Goal: Information Seeking & Learning: Learn about a topic

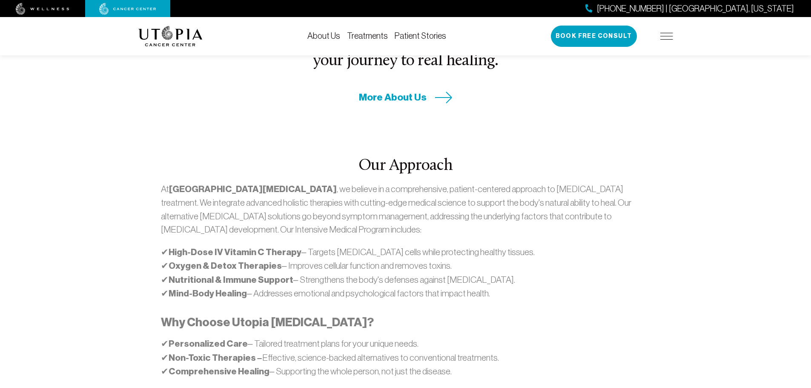
scroll to position [383, 0]
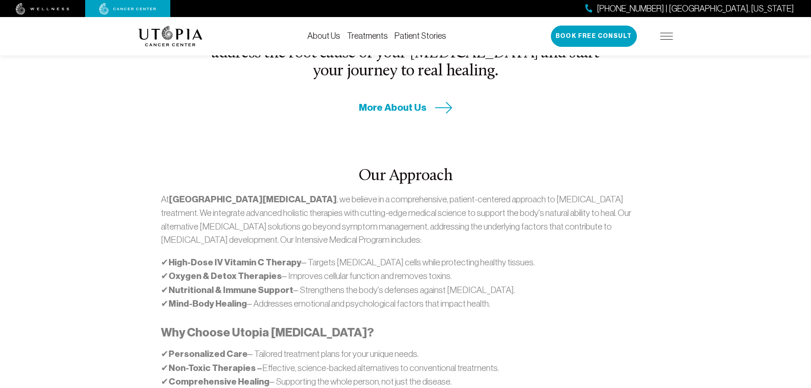
click at [555, 115] on div "Our Approach At Utopia Cancer Center , we believe in a comprehensive, patient-c…" at bounding box center [405, 300] width 545 height 372
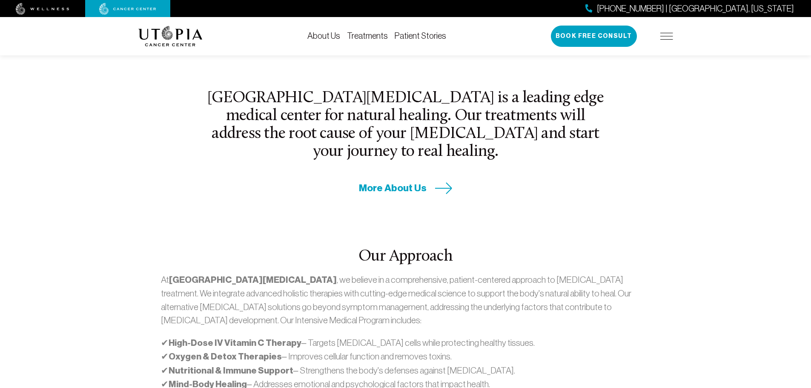
scroll to position [298, 0]
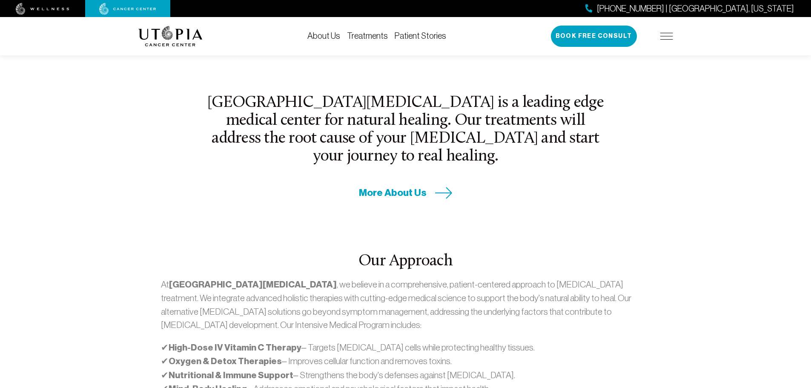
click at [404, 186] on span "More About Us" at bounding box center [393, 192] width 68 height 13
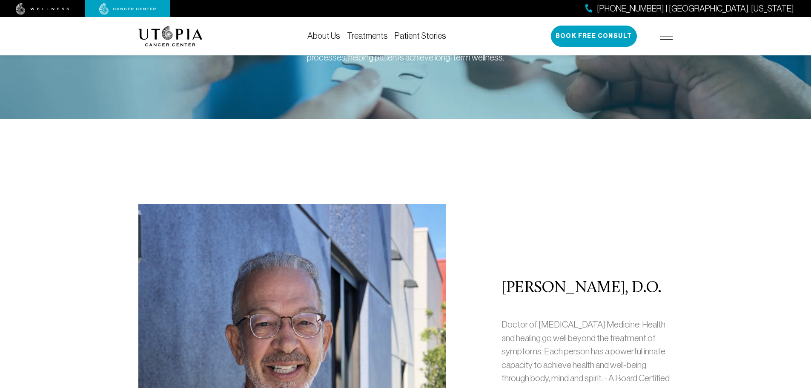
scroll to position [85, 0]
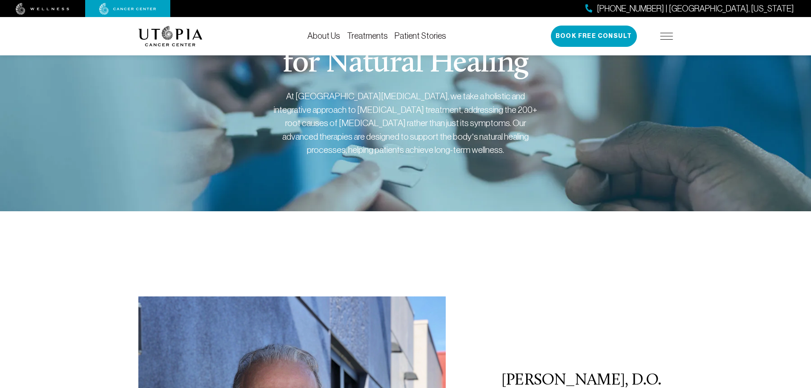
click at [328, 34] on link "About Us" at bounding box center [323, 35] width 33 height 9
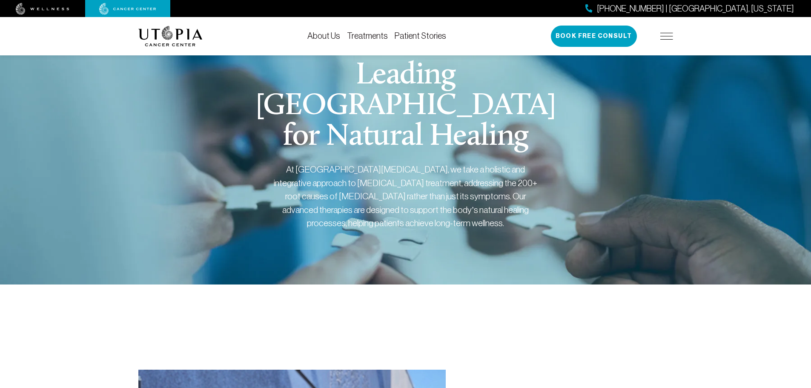
scroll to position [0, 0]
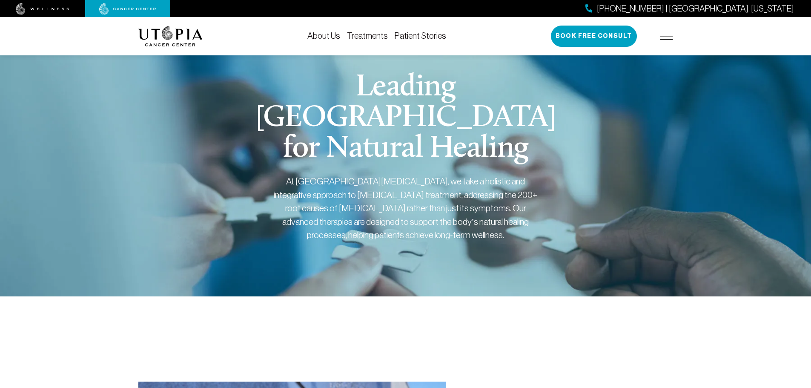
click at [359, 34] on link "Treatments" at bounding box center [367, 35] width 41 height 9
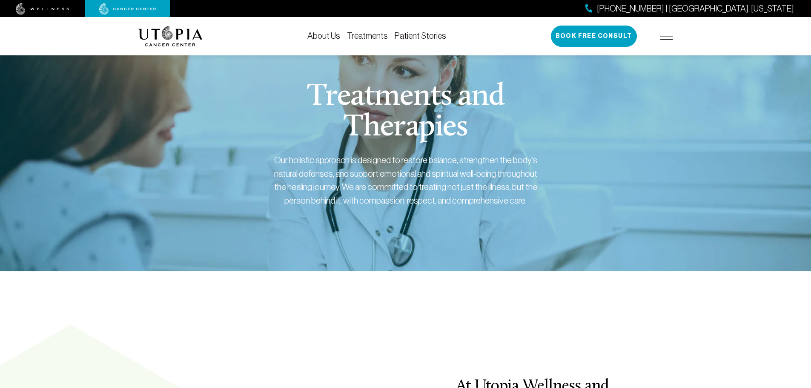
click at [663, 35] on img at bounding box center [666, 36] width 13 height 7
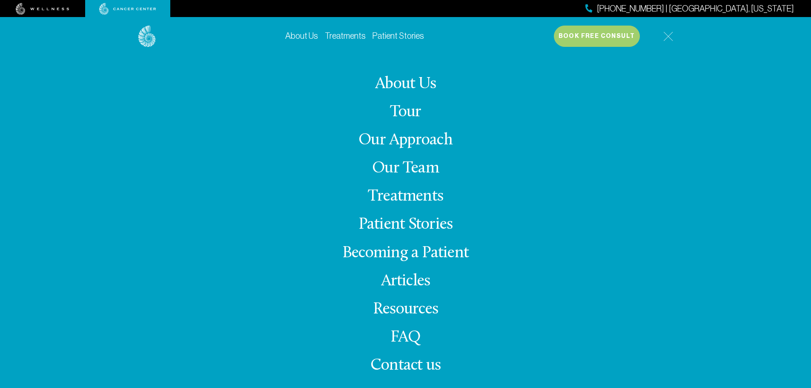
click at [411, 330] on link "FAQ" at bounding box center [405, 337] width 31 height 17
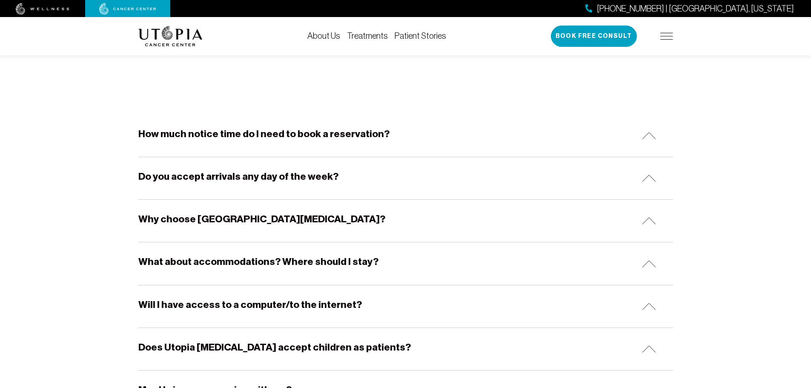
scroll to position [128, 0]
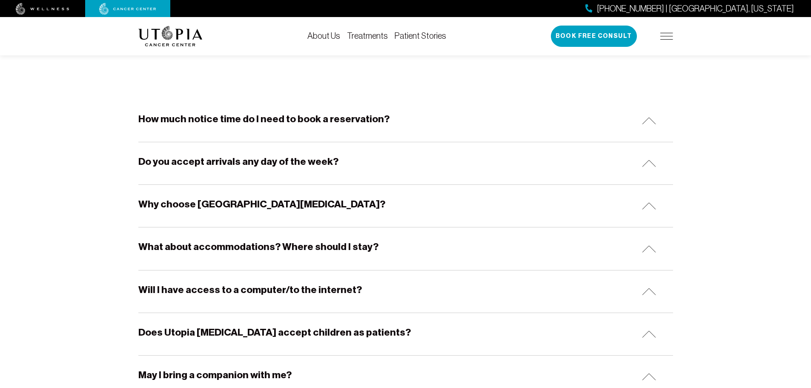
click at [340, 247] on h5 "What about accommodations? Where should I stay?" at bounding box center [258, 246] width 240 height 13
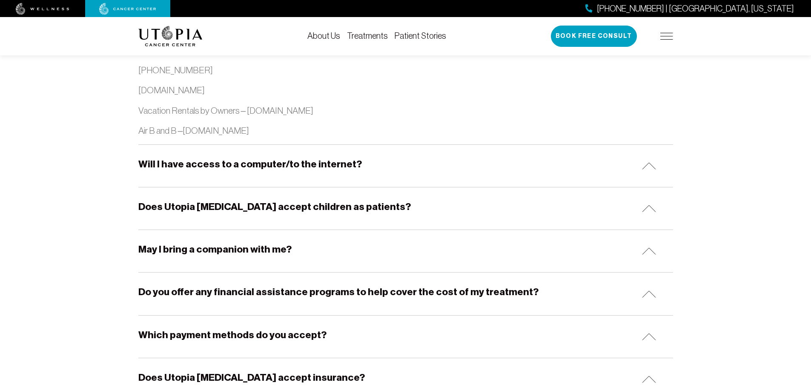
scroll to position [979, 0]
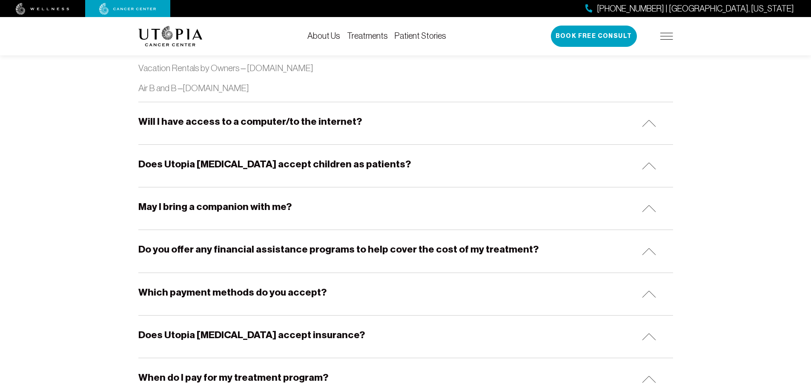
click at [633, 210] on div "May I bring a companion with me?" at bounding box center [405, 208] width 535 height 42
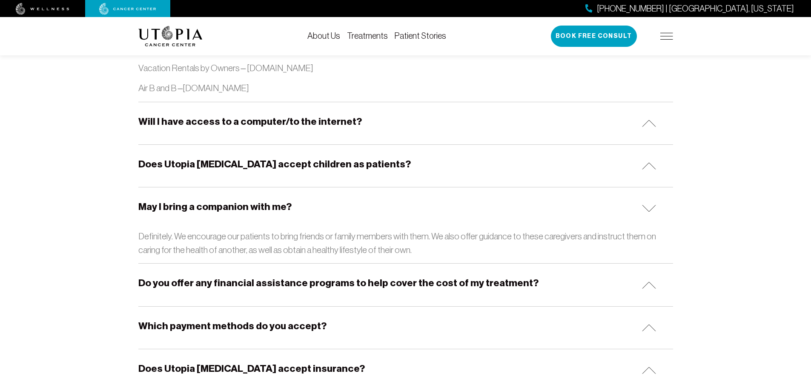
click at [644, 325] on img at bounding box center [649, 327] width 14 height 7
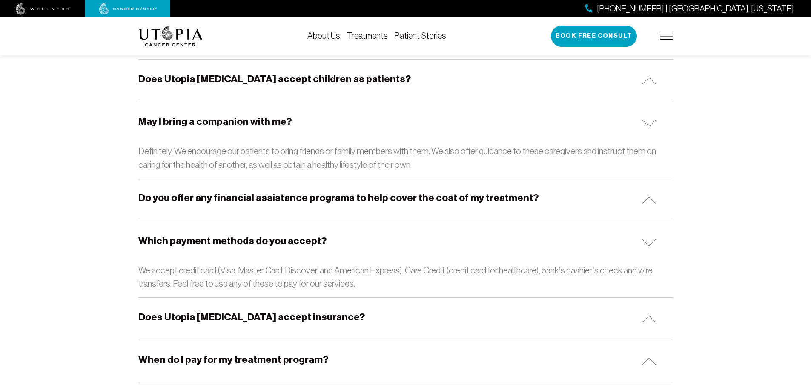
scroll to position [1107, 0]
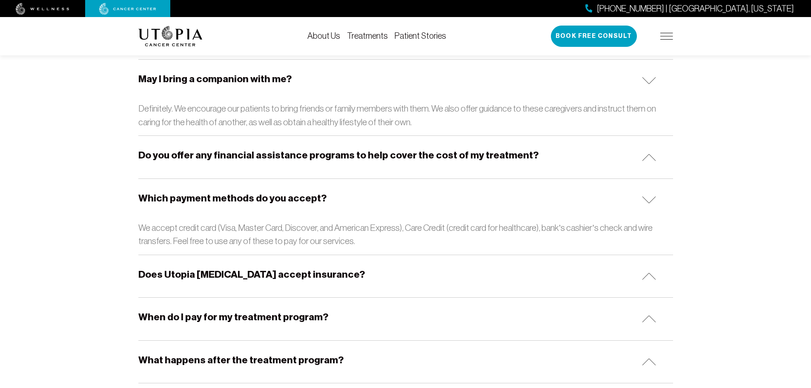
click at [647, 276] on img at bounding box center [649, 275] width 14 height 7
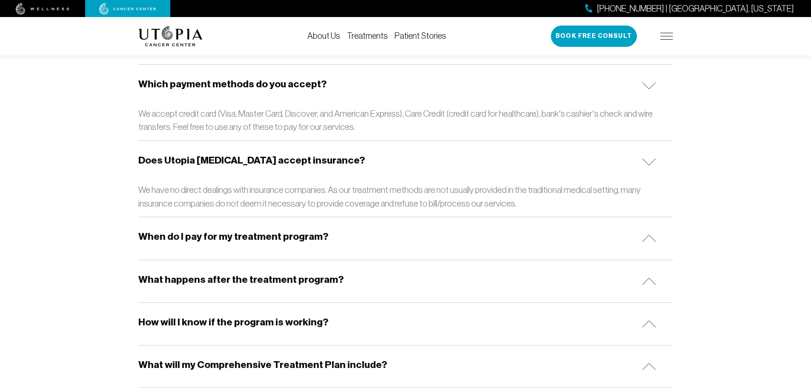
scroll to position [1234, 0]
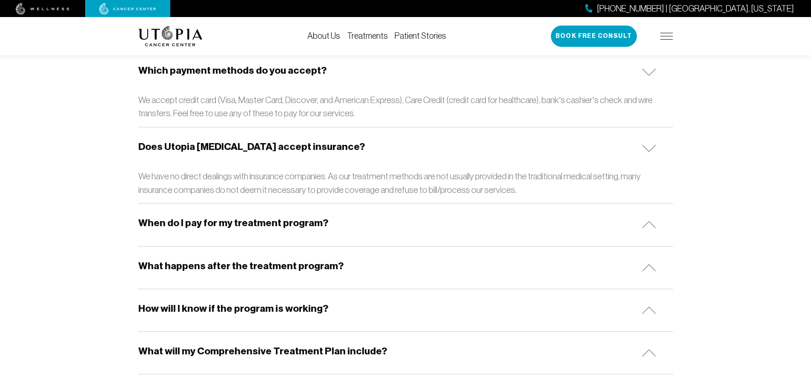
click at [643, 225] on img at bounding box center [649, 224] width 14 height 7
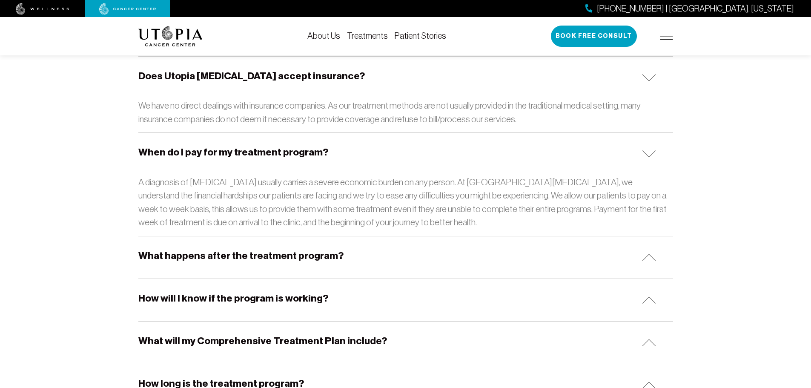
scroll to position [1319, 0]
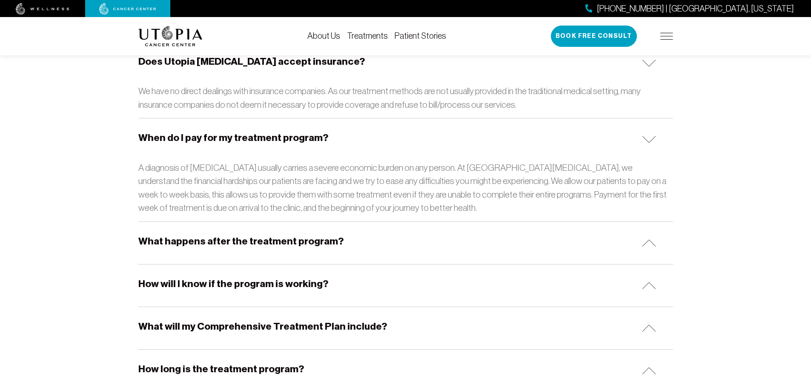
click at [644, 240] on img at bounding box center [649, 242] width 14 height 7
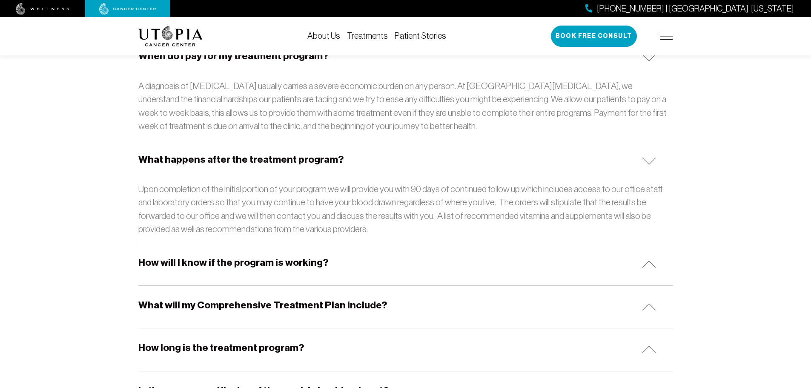
scroll to position [1405, 0]
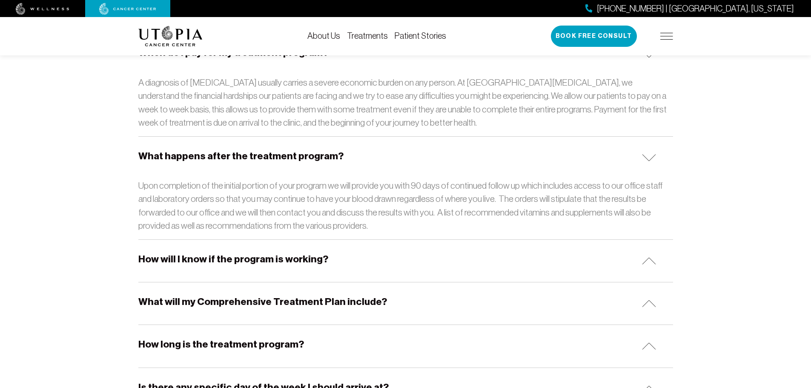
click at [298, 259] on h5 "How will I know if the program is working?" at bounding box center [233, 258] width 190 height 13
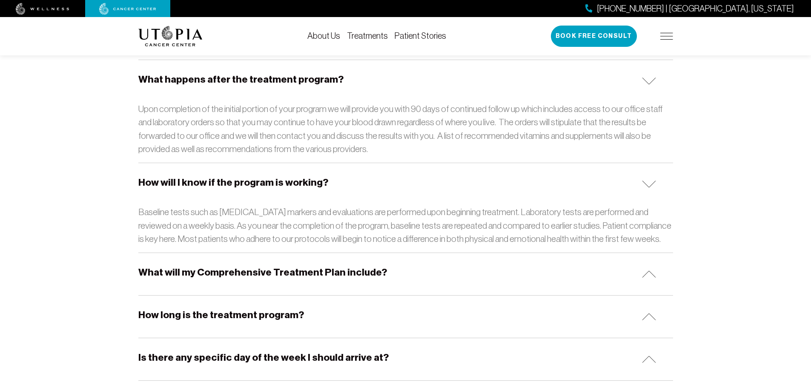
scroll to position [1490, 0]
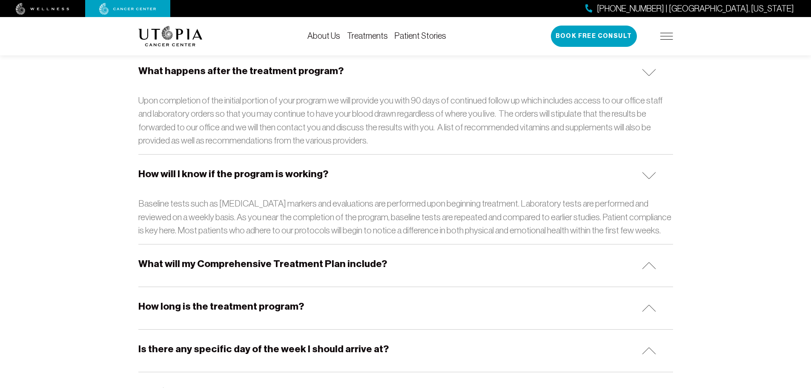
click at [358, 262] on h5 "What will my Comprehensive Treatment Plan include?" at bounding box center [262, 263] width 249 height 13
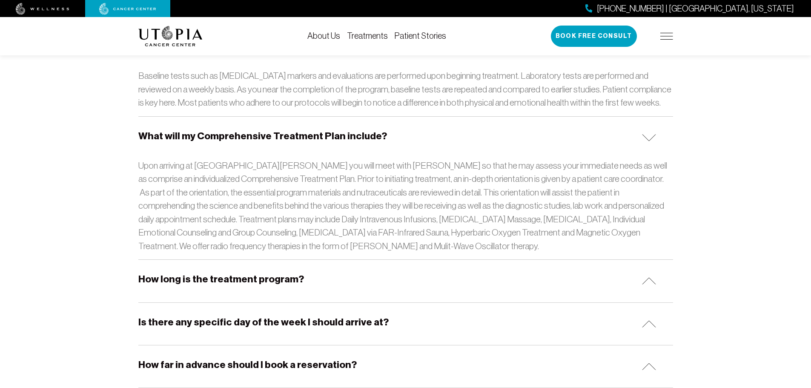
scroll to position [1660, 0]
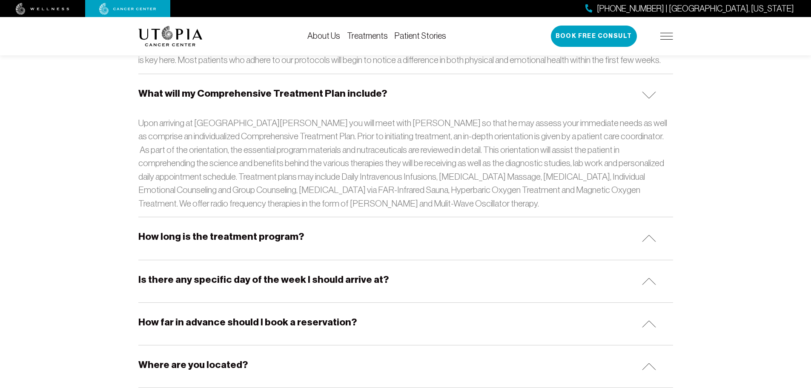
click at [284, 238] on h5 "How long is the treatment program?" at bounding box center [221, 236] width 166 height 13
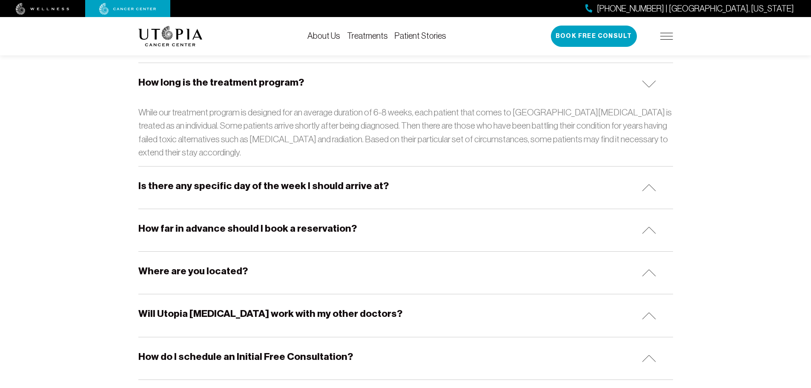
scroll to position [1830, 0]
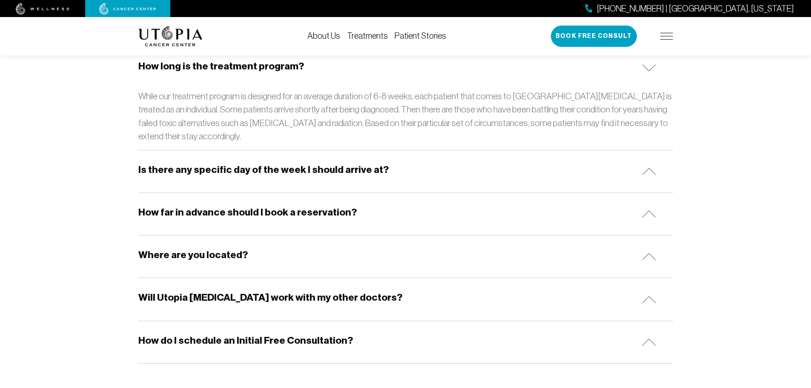
click at [360, 208] on div "How far in advance should I book a reservation?" at bounding box center [405, 214] width 535 height 42
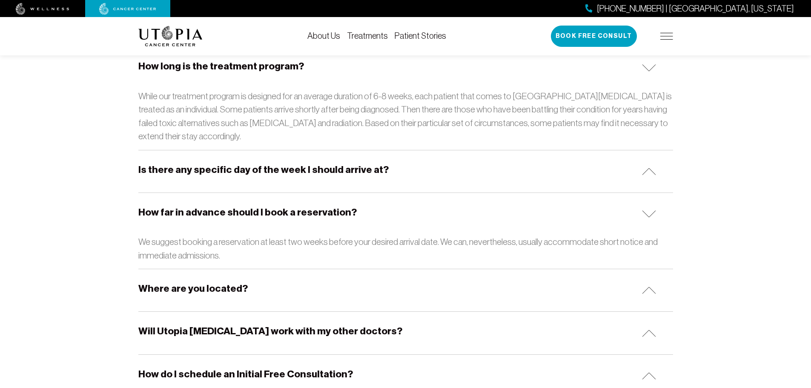
click at [235, 286] on h5 "Where are you located?" at bounding box center [192, 288] width 109 height 13
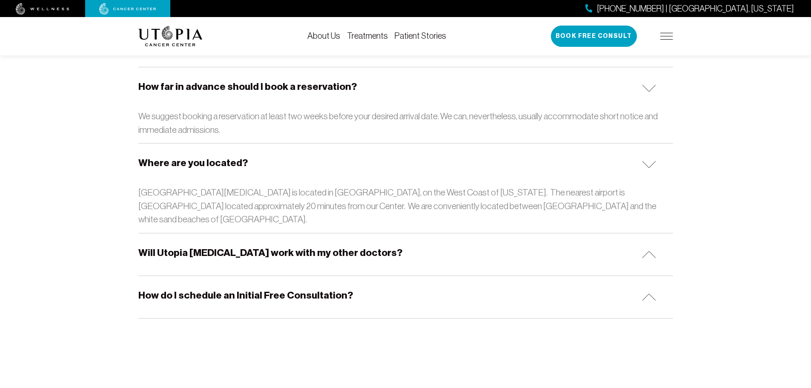
scroll to position [1958, 0]
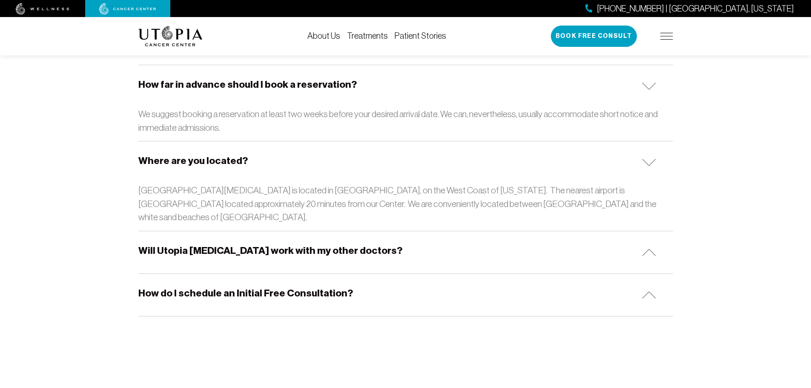
click at [339, 244] on h5 "Will Utopia Cancer Center work with my other doctors?" at bounding box center [270, 250] width 264 height 13
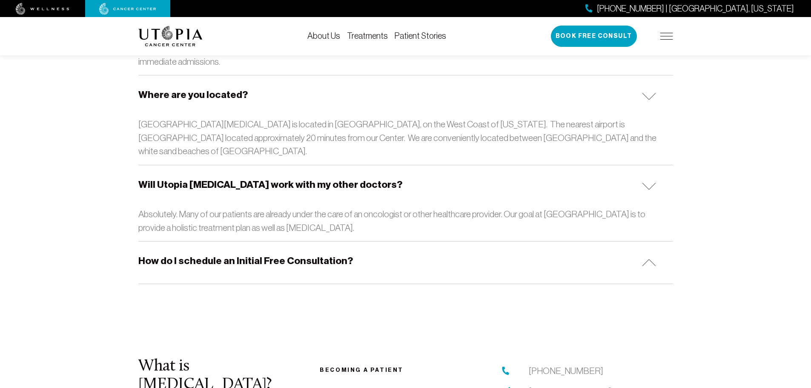
scroll to position [2086, 0]
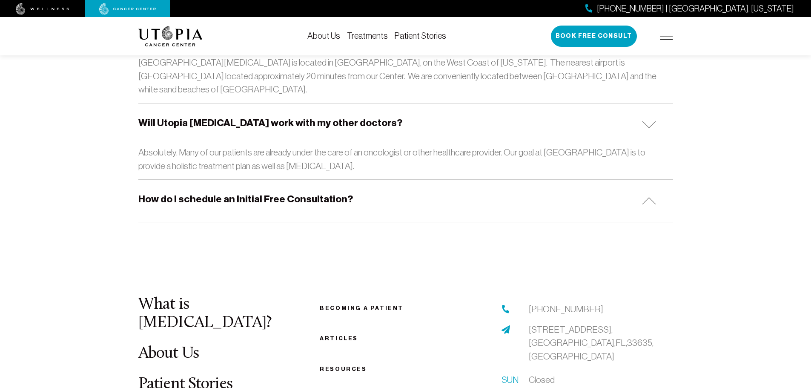
click at [321, 192] on h5 "How do I schedule an Initial Free Consultation?" at bounding box center [245, 198] width 215 height 13
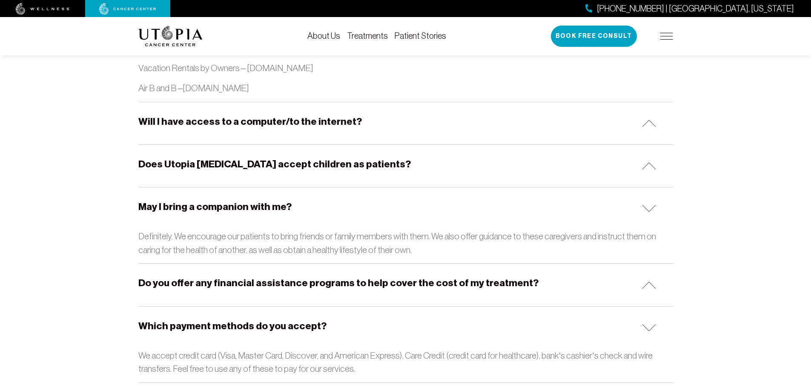
scroll to position [1021, 0]
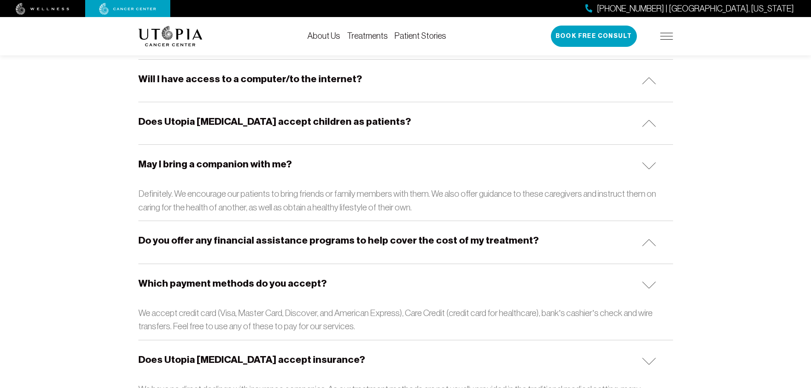
click at [330, 243] on h5 "Do you offer any financial assistance programs to help cover the cost of my tre…" at bounding box center [338, 240] width 400 height 13
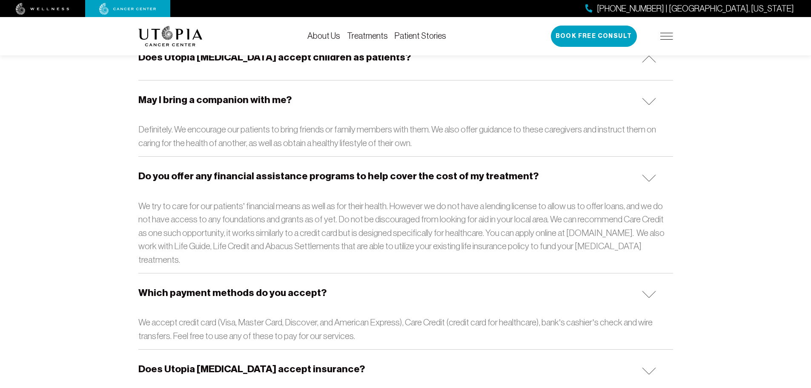
scroll to position [894, 0]
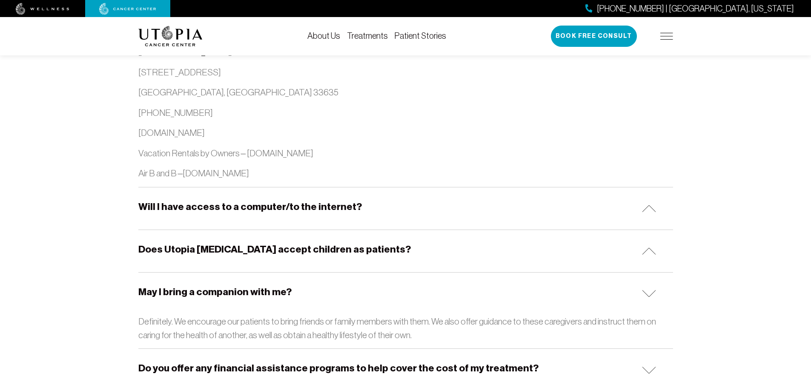
click at [327, 32] on link "About Us" at bounding box center [323, 35] width 33 height 9
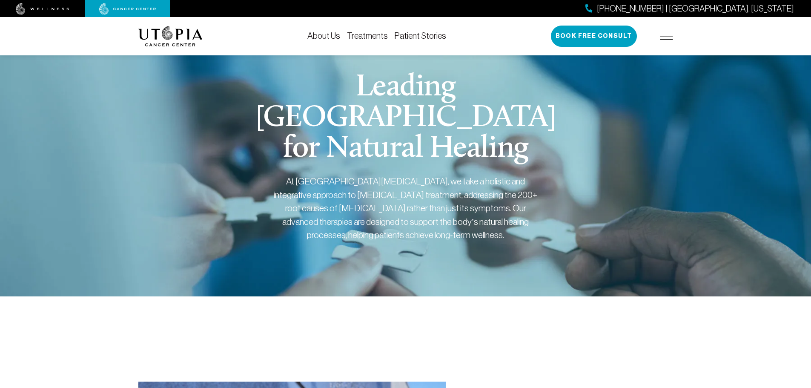
click at [169, 32] on img at bounding box center [170, 36] width 64 height 20
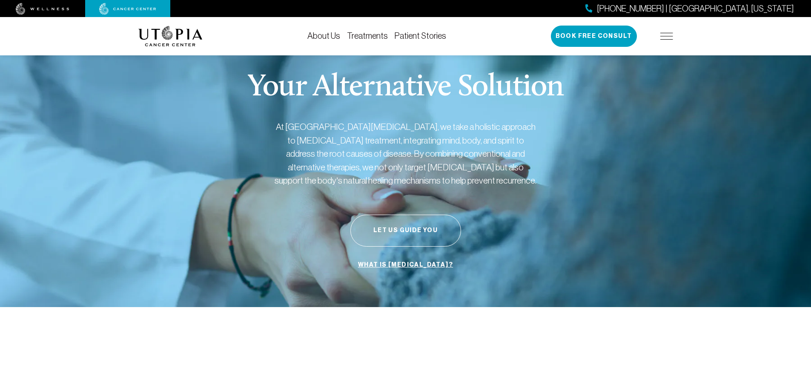
click at [46, 9] on img at bounding box center [43, 9] width 54 height 12
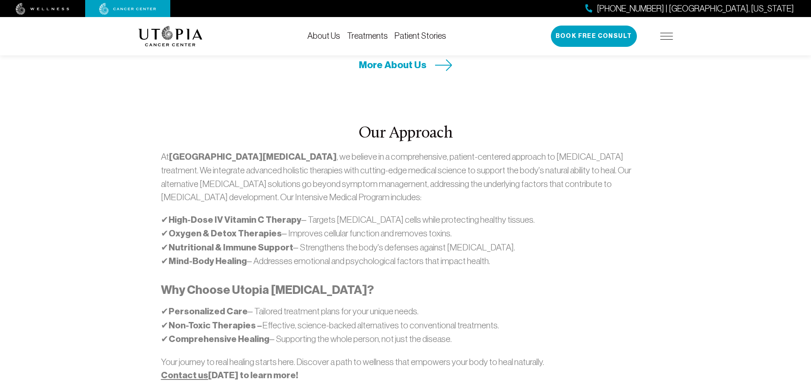
scroll to position [298, 0]
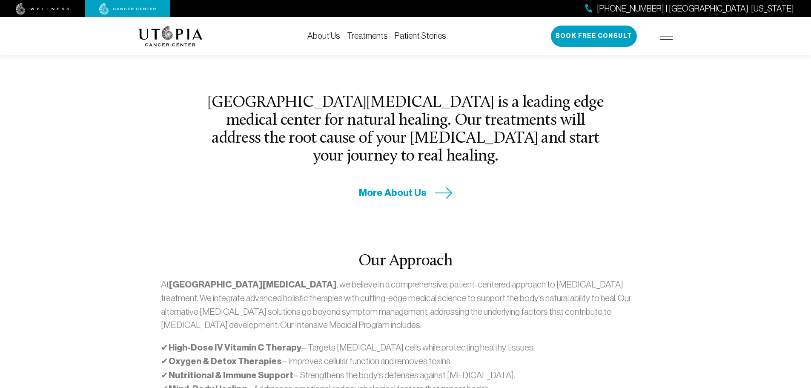
click at [407, 186] on span "More About Us" at bounding box center [393, 192] width 68 height 13
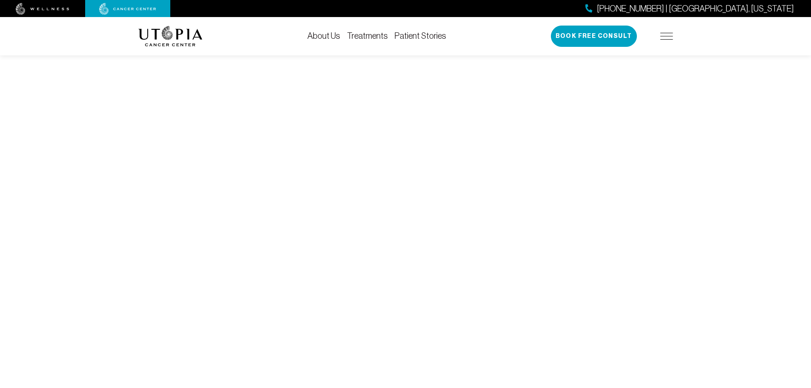
scroll to position [3064, 0]
